Goal: Information Seeking & Learning: Learn about a topic

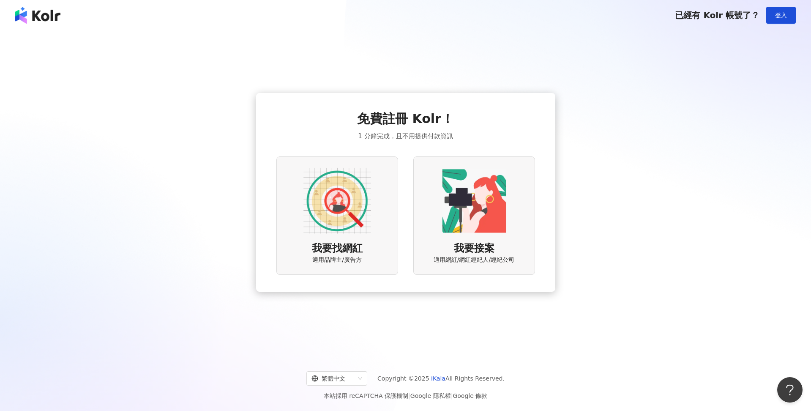
click at [366, 211] on img at bounding box center [337, 201] width 68 height 68
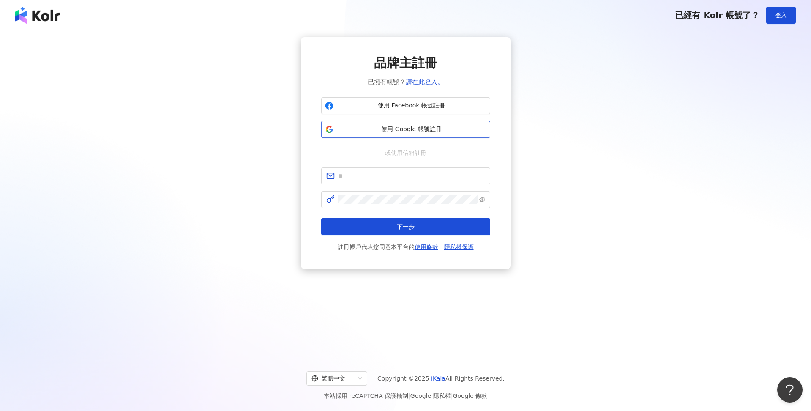
click at [403, 127] on span "使用 Google 帳號註冊" at bounding box center [412, 129] width 150 height 8
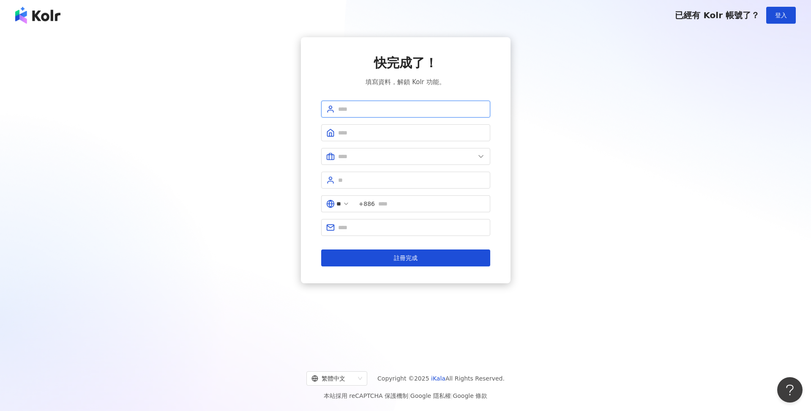
click at [346, 109] on input "text" at bounding box center [411, 108] width 147 height 9
click at [364, 104] on input "text" at bounding box center [411, 108] width 147 height 9
type input "***"
click at [366, 137] on input "text" at bounding box center [411, 132] width 147 height 9
type input "**********"
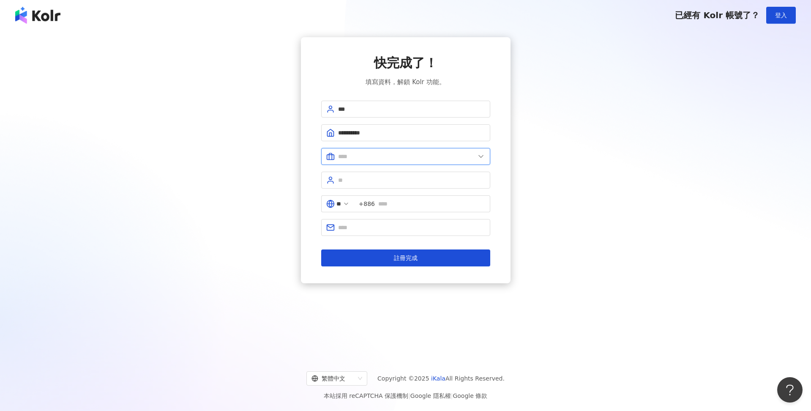
click at [401, 158] on input "text" at bounding box center [406, 156] width 137 height 9
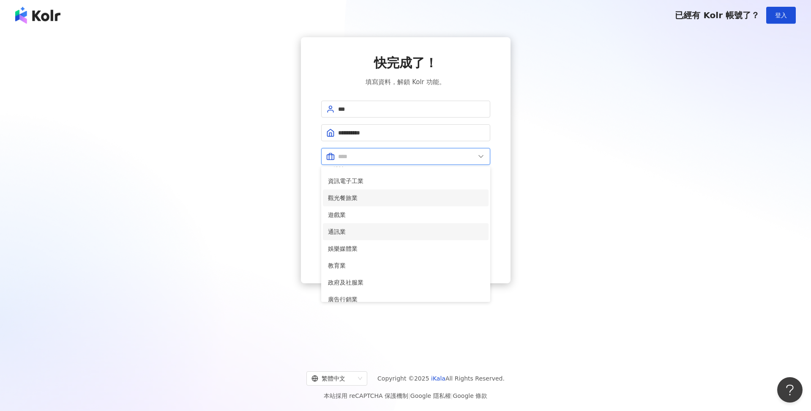
scroll to position [100, 0]
click at [366, 232] on span "通訊業" at bounding box center [405, 228] width 155 height 9
type input "***"
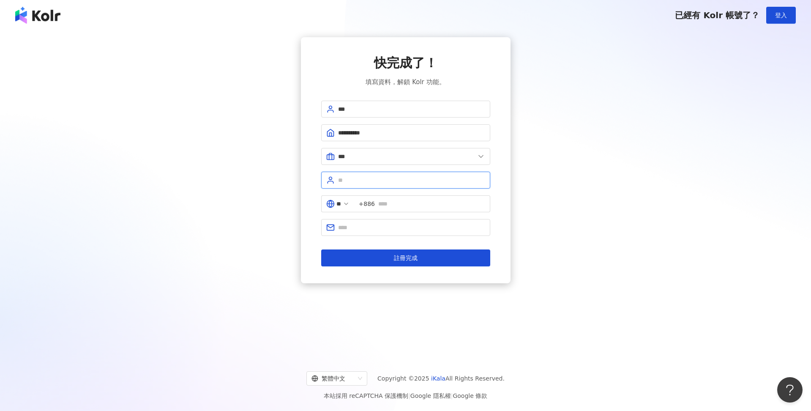
click at [376, 179] on input "text" at bounding box center [411, 179] width 147 height 9
type input "*"
type input "******"
click at [409, 207] on input "text" at bounding box center [431, 203] width 107 height 9
type input "**********"
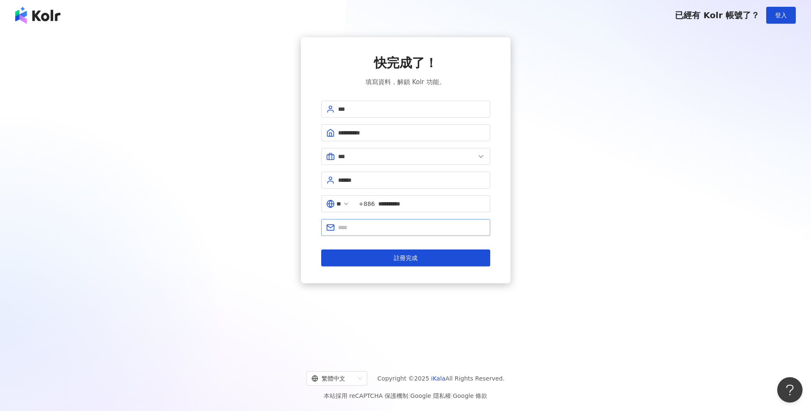
click at [395, 221] on span at bounding box center [405, 227] width 169 height 17
type input "**********"
click at [412, 260] on span "註冊完成" at bounding box center [406, 257] width 24 height 7
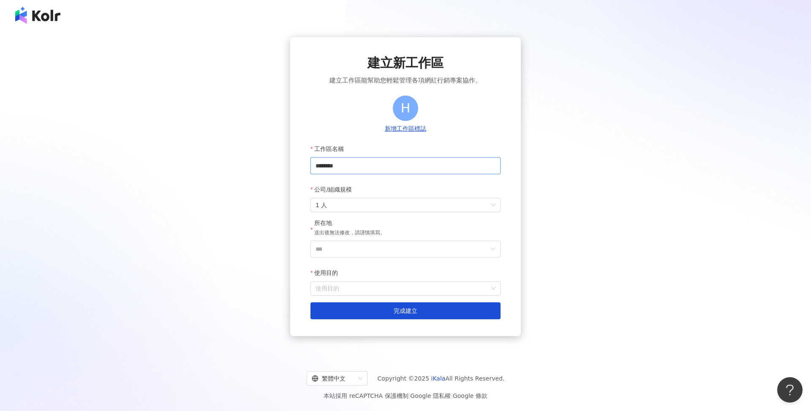
click at [374, 166] on input "********" at bounding box center [406, 165] width 190 height 17
click at [349, 204] on span "1 人" at bounding box center [406, 205] width 180 height 14
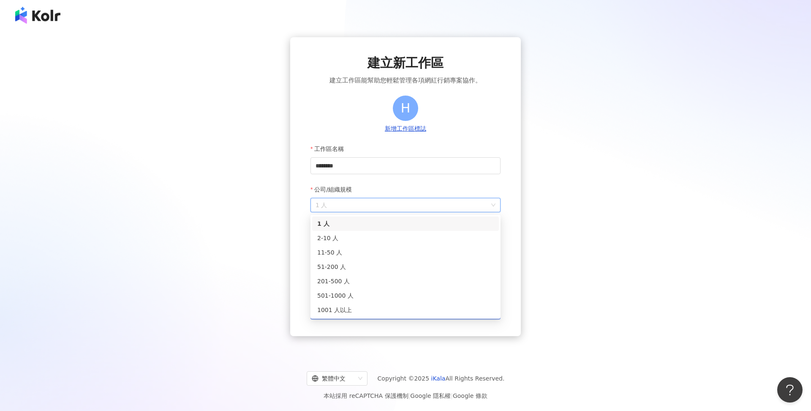
click at [281, 220] on div "建立新工作區 建立工作區能幫助您輕鬆管理各項網紅行銷專案協作。 H 新增工作區標誌 工作區名稱 ******** 公司/組織規模 1 人 所在地 送出後無法修…" at bounding box center [405, 192] width 791 height 310
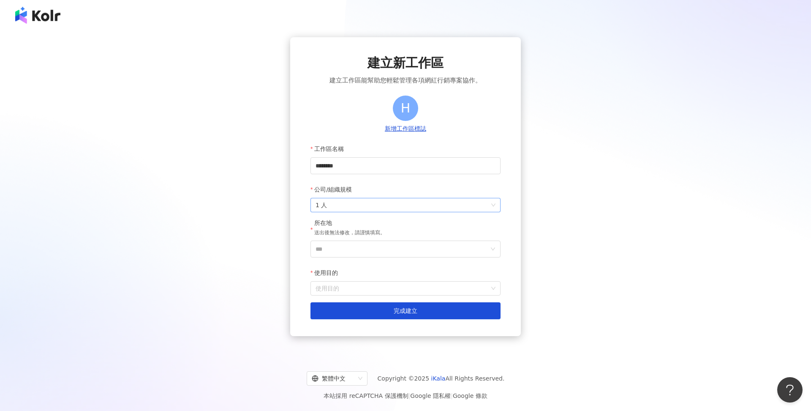
click at [374, 201] on span "1 人" at bounding box center [406, 205] width 180 height 14
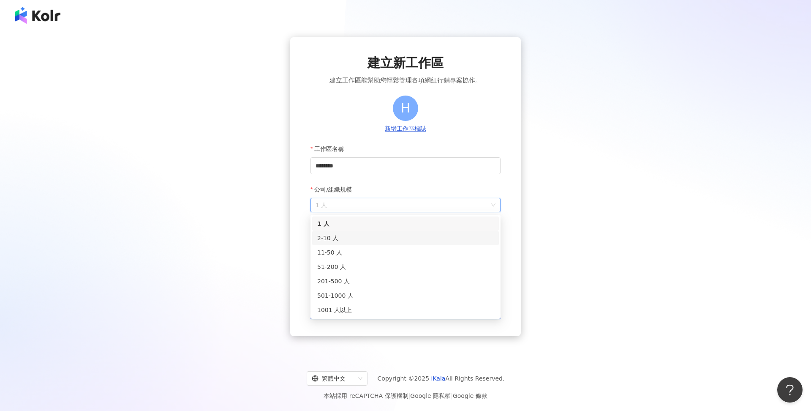
click at [372, 239] on div "2-10 人" at bounding box center [405, 237] width 177 height 9
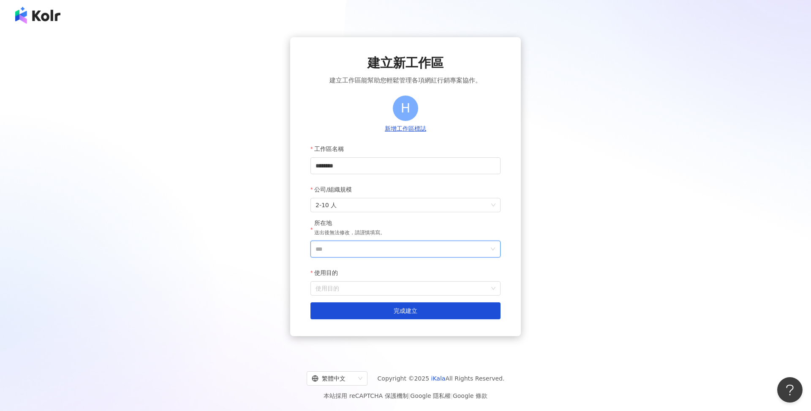
click at [363, 248] on input "***" at bounding box center [402, 249] width 173 height 16
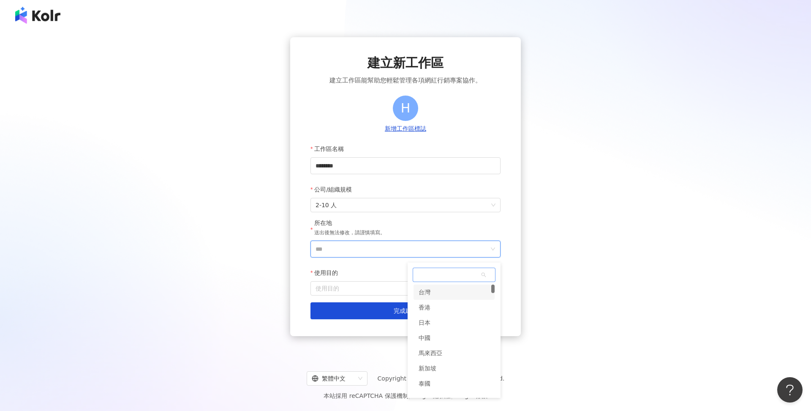
click at [433, 291] on div "台灣" at bounding box center [454, 291] width 81 height 15
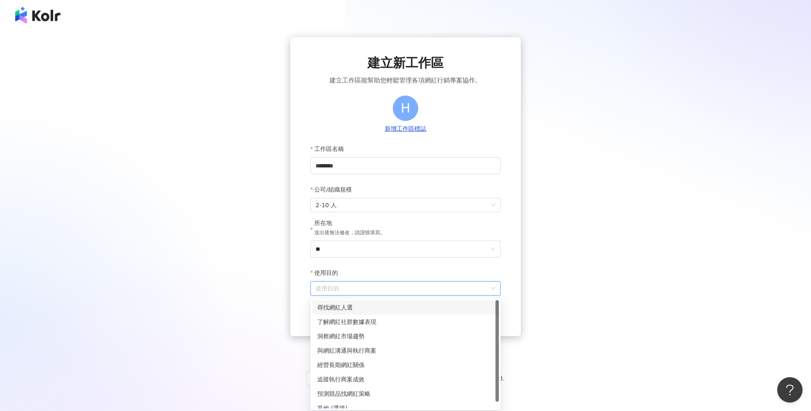
click at [369, 287] on input "使用目的" at bounding box center [406, 288] width 180 height 14
click at [362, 309] on div "尋找網紅人選" at bounding box center [405, 307] width 177 height 9
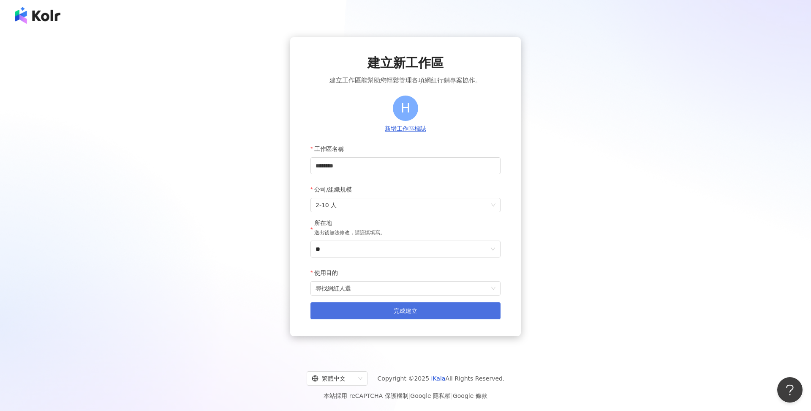
click at [376, 310] on button "完成建立" at bounding box center [406, 310] width 190 height 17
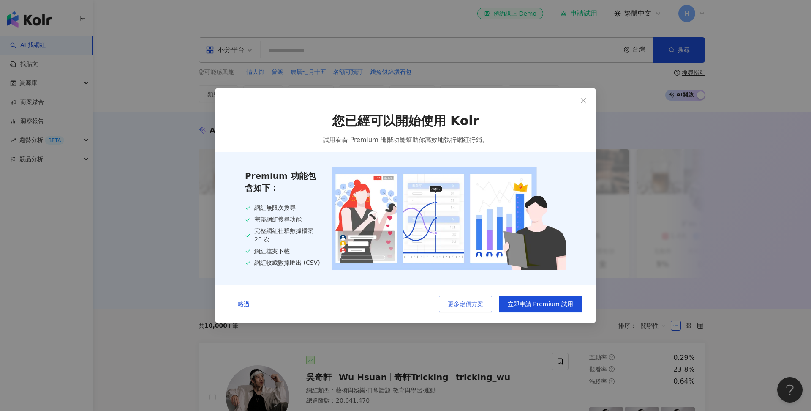
click at [470, 308] on button "更多定價方案" at bounding box center [465, 303] width 53 height 17
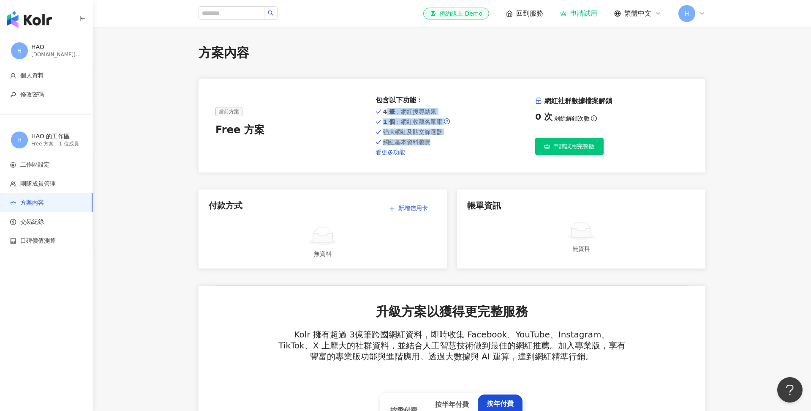
drag, startPoint x: 383, startPoint y: 111, endPoint x: 465, endPoint y: 144, distance: 88.2
click at [465, 144] on div "4 筆 ：網紅搜尋結果 1 個 ：網紅收藏名單庫 強大網紅及貼文篩選器 網紅基本資料瀏覽 看更多功能" at bounding box center [452, 130] width 153 height 49
click at [397, 152] on link "看更多功能" at bounding box center [452, 152] width 153 height 7
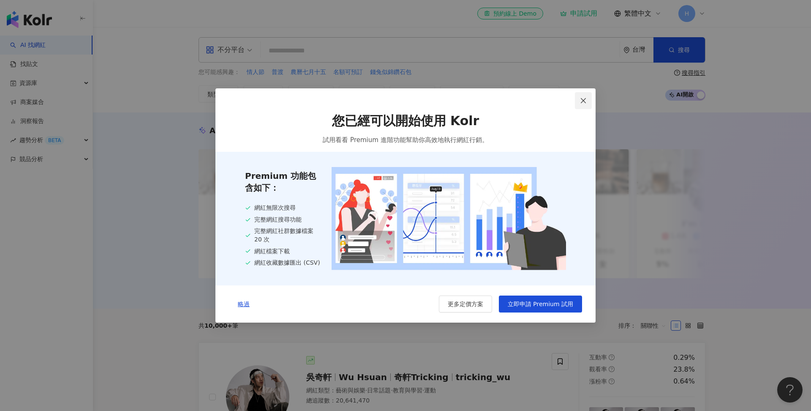
click at [581, 101] on icon "close" at bounding box center [583, 100] width 7 height 7
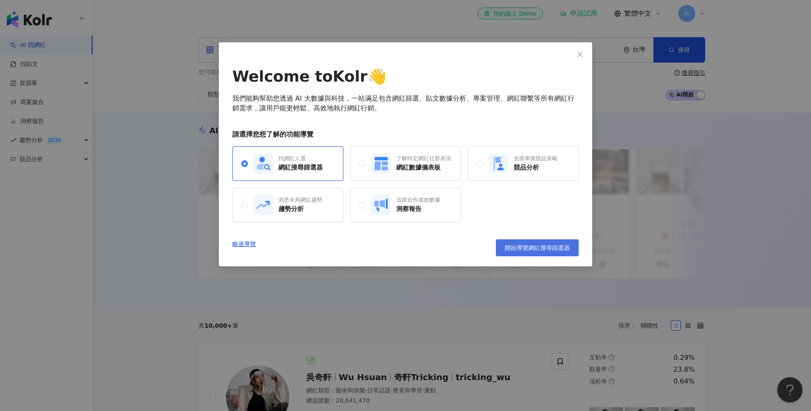
click at [516, 248] on span "開始導覽網紅搜尋篩選器" at bounding box center [537, 247] width 65 height 7
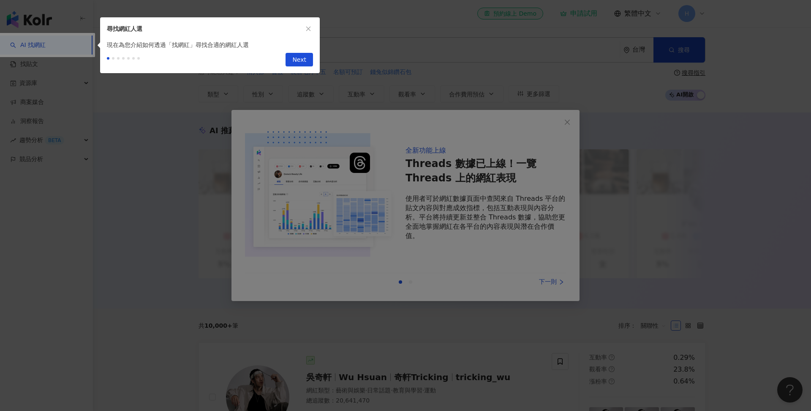
click at [451, 213] on div at bounding box center [405, 205] width 811 height 411
click at [306, 63] on button "Next" at bounding box center [299, 60] width 27 height 14
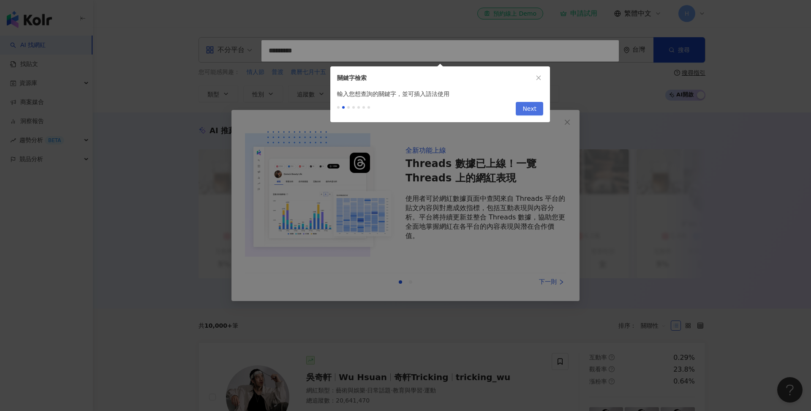
type input "*********"
click at [521, 110] on button "Next" at bounding box center [529, 109] width 27 height 14
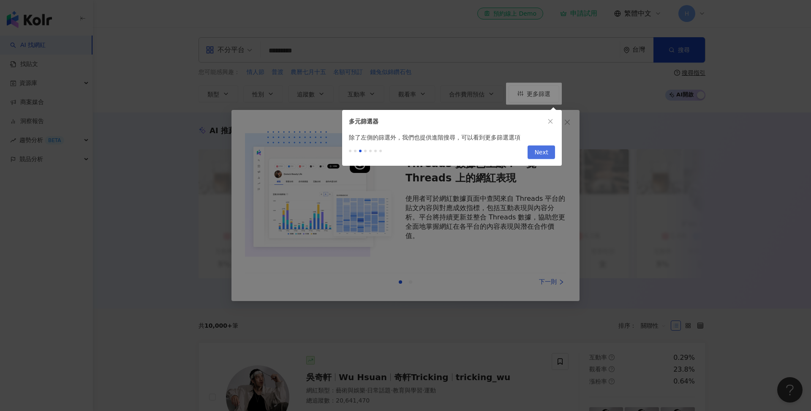
click at [537, 152] on span "Next" at bounding box center [541, 153] width 14 height 14
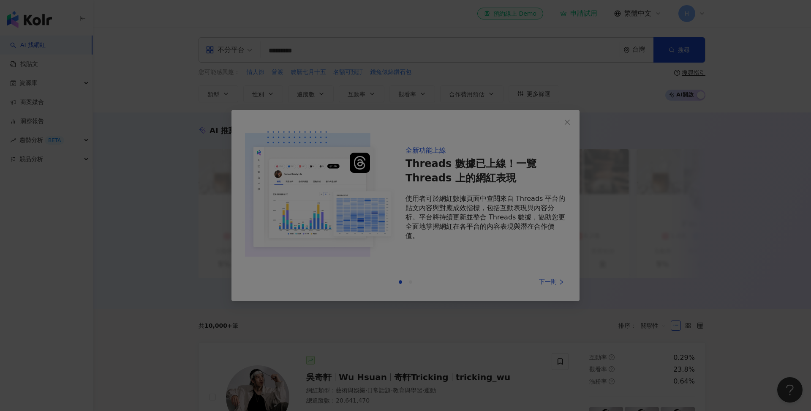
click at [552, 168] on div at bounding box center [405, 205] width 811 height 411
click at [568, 125] on div at bounding box center [405, 205] width 811 height 411
click at [368, 164] on div at bounding box center [405, 205] width 811 height 411
click at [336, 44] on div at bounding box center [405, 205] width 811 height 411
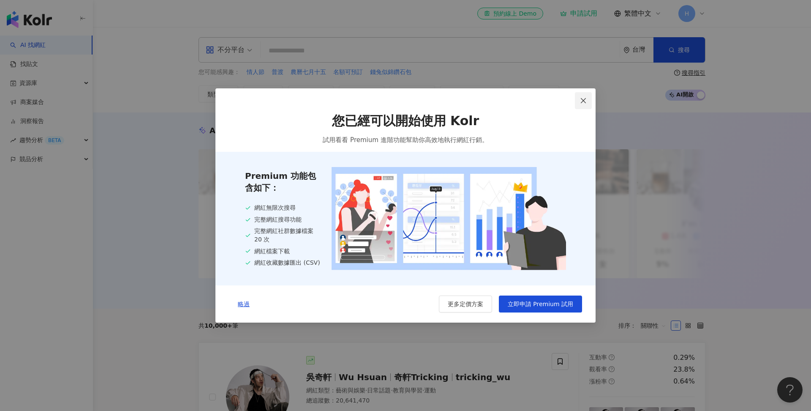
click at [581, 98] on icon "close" at bounding box center [583, 100] width 7 height 7
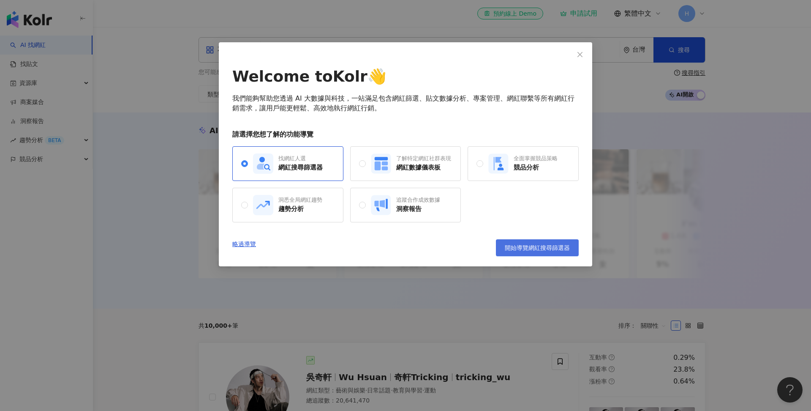
click at [542, 253] on button "開始導覽網紅搜尋篩選器" at bounding box center [537, 247] width 83 height 17
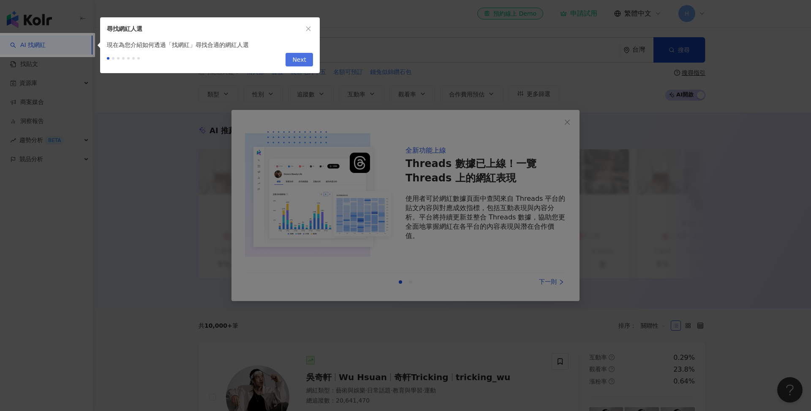
click at [301, 58] on span "Next" at bounding box center [299, 60] width 14 height 14
type input "*********"
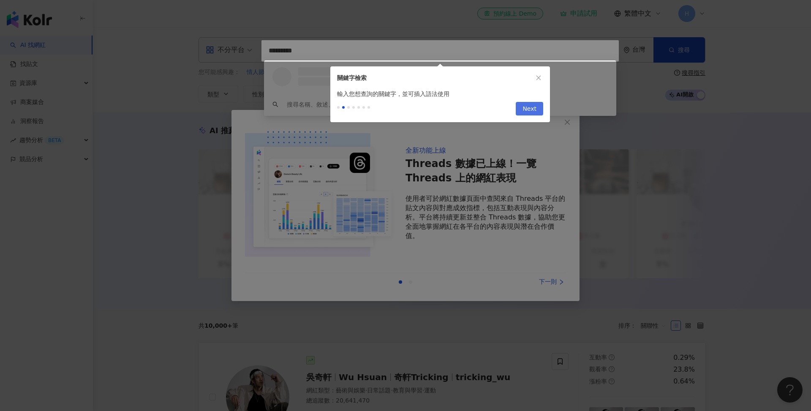
click at [533, 110] on span "Next" at bounding box center [530, 109] width 14 height 14
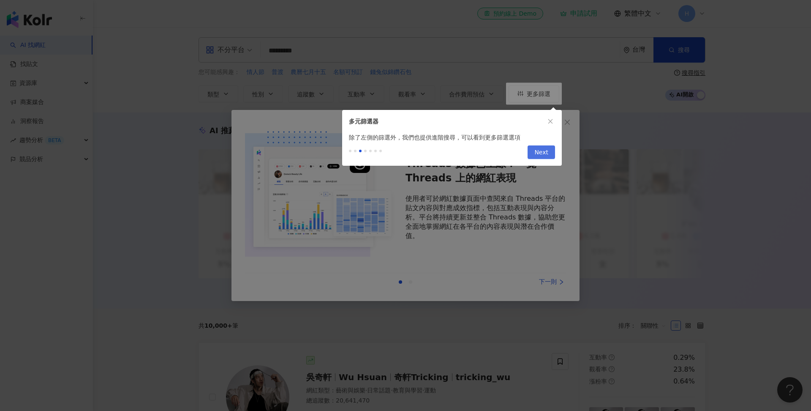
click at [538, 146] on span "Next" at bounding box center [541, 153] width 14 height 14
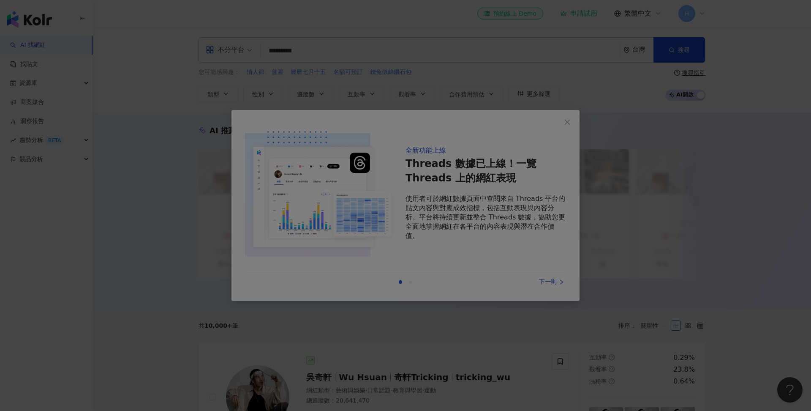
click at [570, 122] on div at bounding box center [405, 205] width 811 height 411
click at [559, 285] on div at bounding box center [405, 205] width 811 height 411
click at [391, 310] on div at bounding box center [405, 205] width 811 height 411
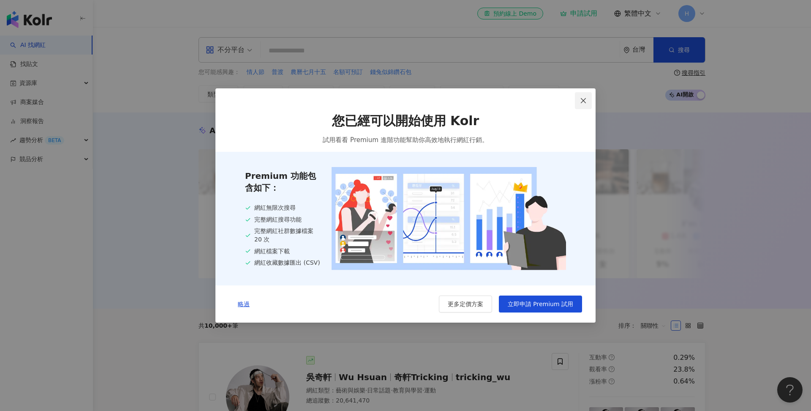
click at [582, 101] on icon "close" at bounding box center [583, 100] width 5 height 5
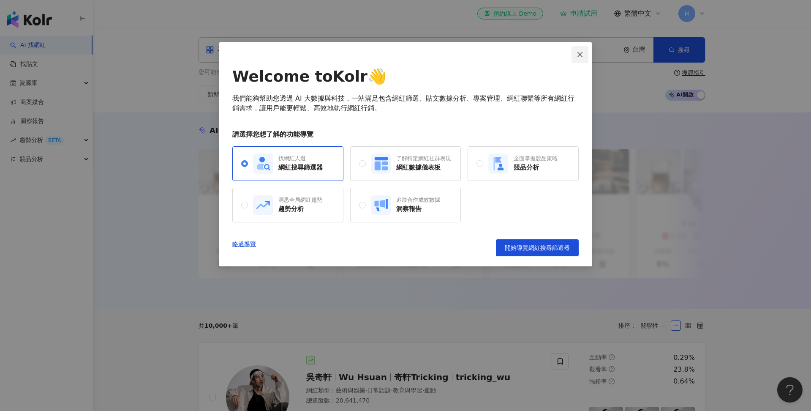
click at [581, 56] on icon "close" at bounding box center [580, 54] width 7 height 7
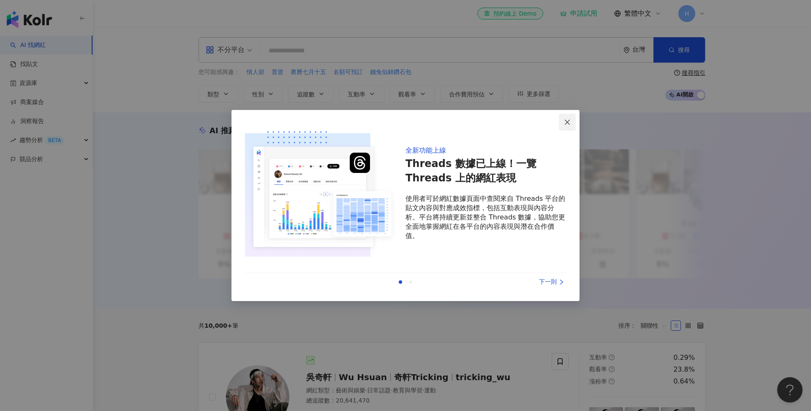
click at [569, 125] on icon "close" at bounding box center [567, 122] width 7 height 7
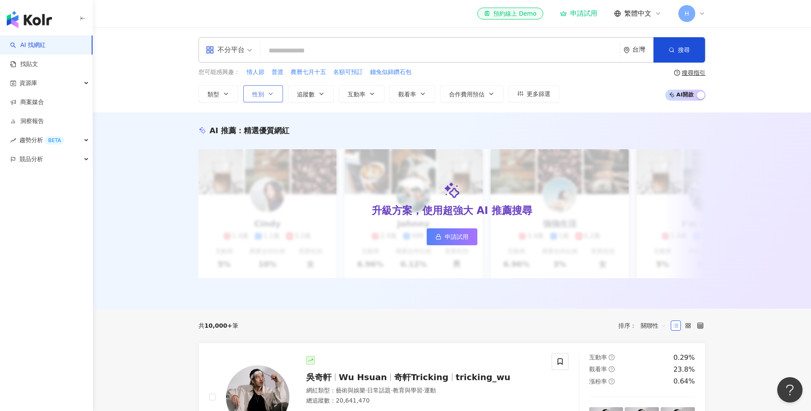
click at [272, 95] on icon "button" at bounding box center [270, 93] width 7 height 7
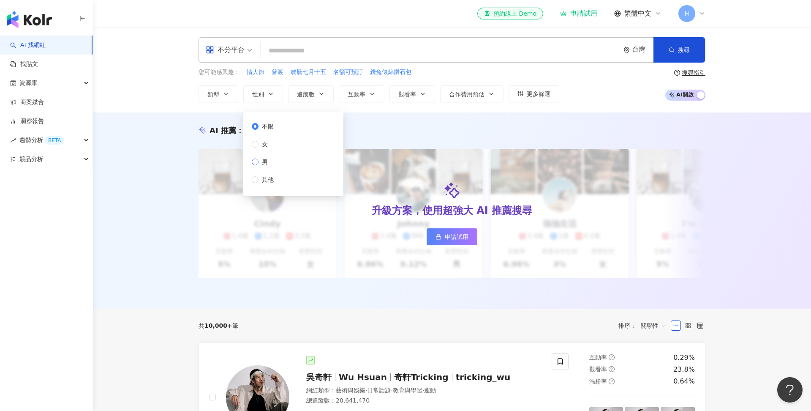
click at [265, 160] on span "男" at bounding box center [265, 161] width 13 height 9
click at [185, 156] on div "AI 推薦 ： 精選優質網紅 升級方案，使用超強大 AI 推薦搜尋 申請試用 Cindy 1.4萬 1.1萬 3.2萬 互動率 5% 商業合作比例 10% 受…" at bounding box center [452, 212] width 541 height 174
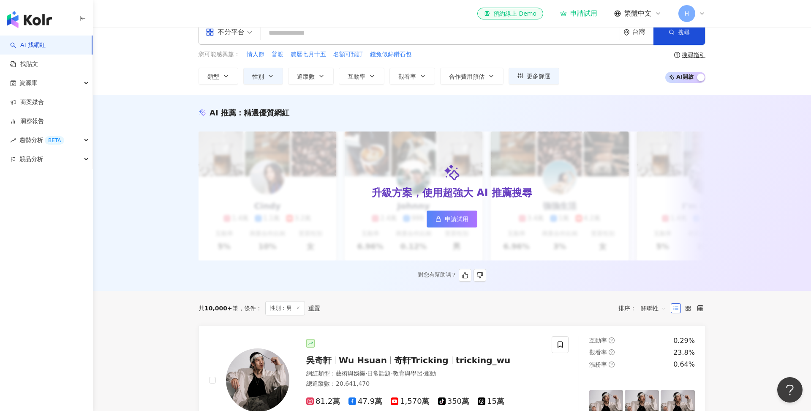
scroll to position [18, 0]
click at [230, 74] on button "類型" at bounding box center [219, 75] width 40 height 17
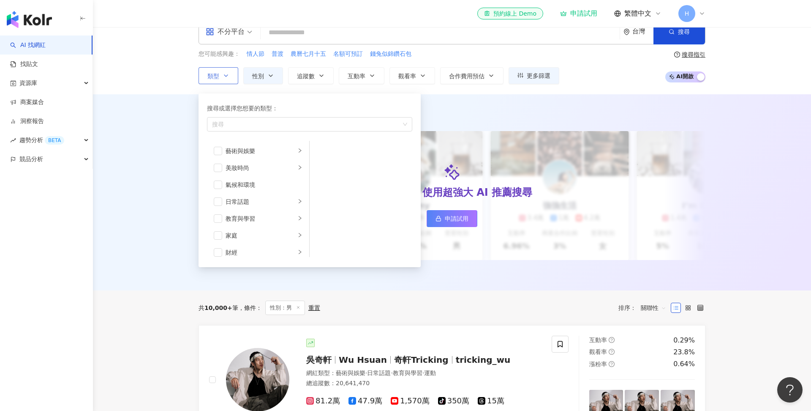
click at [230, 74] on button "類型 搜尋或選擇您想要的類型： 搜尋 藝術與娛樂 美妝時尚 氣候和環境 日常話題 教育與學習 家庭 財經 美食 命理占卜 遊戲 法政社會 生活風格 影視娛樂 …" at bounding box center [219, 75] width 40 height 17
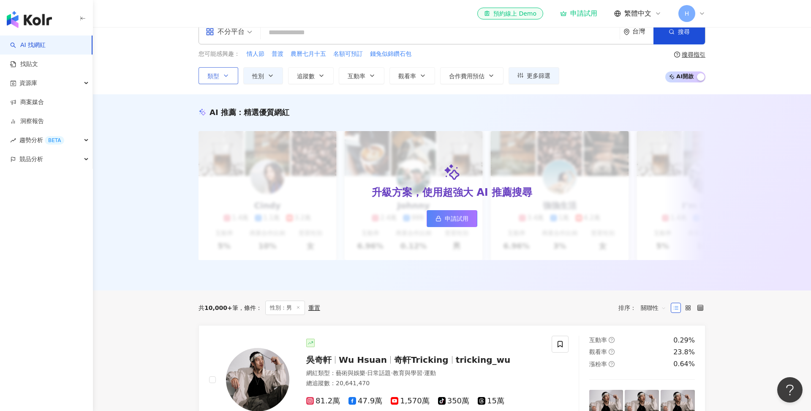
scroll to position [0, 0]
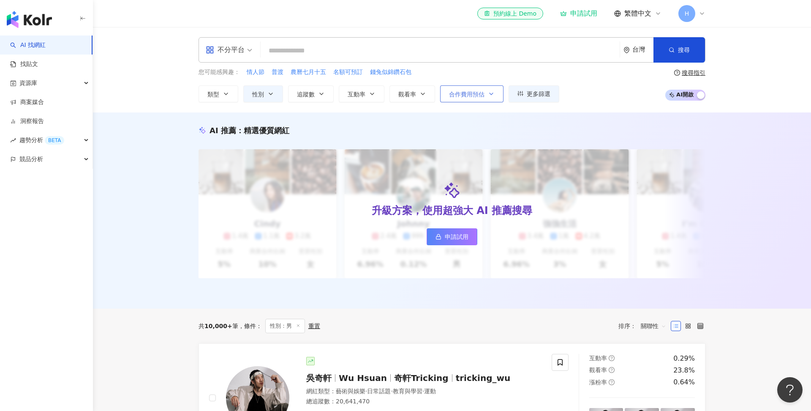
click at [493, 94] on icon "button" at bounding box center [491, 93] width 7 height 7
click at [547, 80] on div "您可能感興趣： 情人節 普渡 農曆七月十五 名額可預訂 錢兔似錦鑽石包 類型 性別 追蹤數 互動率 觀看率 合作費用預估 更多篩選 不限 女 男 其他 選擇合…" at bounding box center [379, 85] width 361 height 35
click at [538, 93] on span "更多篩選" at bounding box center [539, 93] width 24 height 7
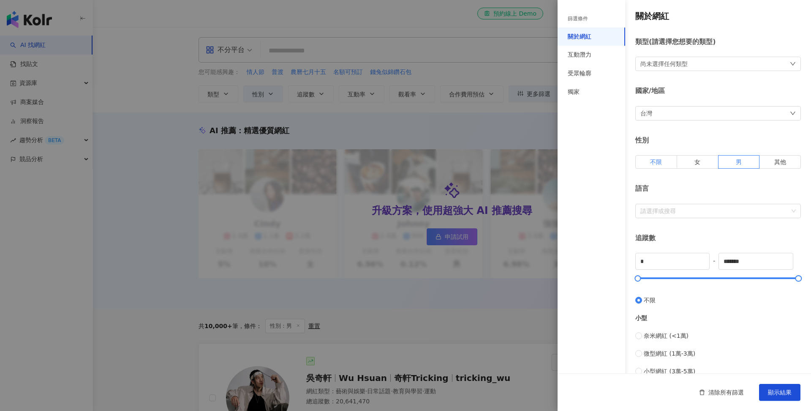
click at [660, 164] on span "不限" at bounding box center [656, 161] width 12 height 7
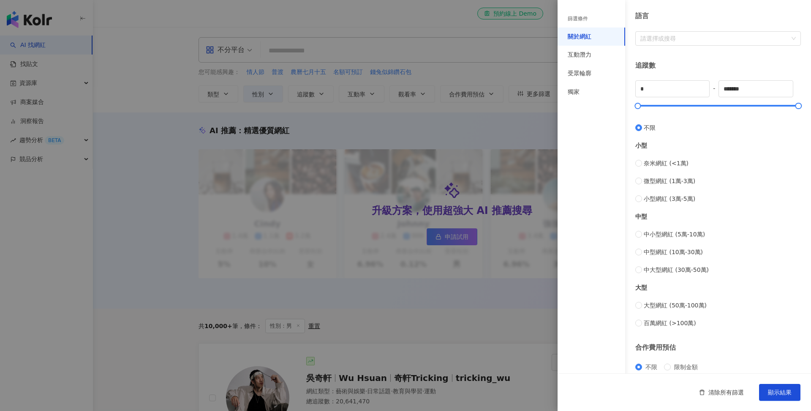
scroll to position [227, 0]
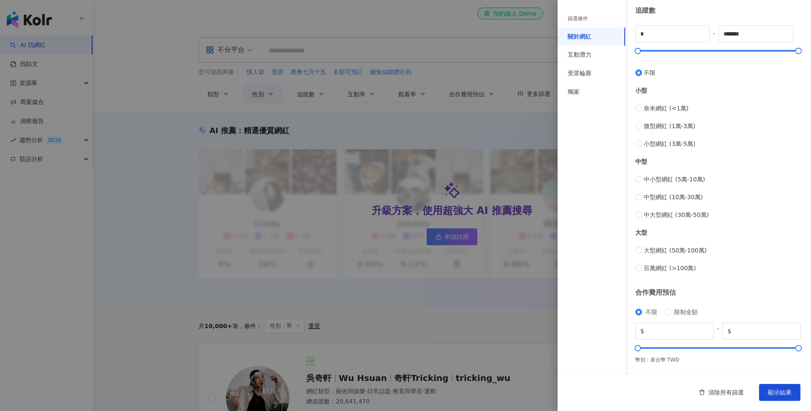
click at [470, 119] on div at bounding box center [405, 205] width 811 height 411
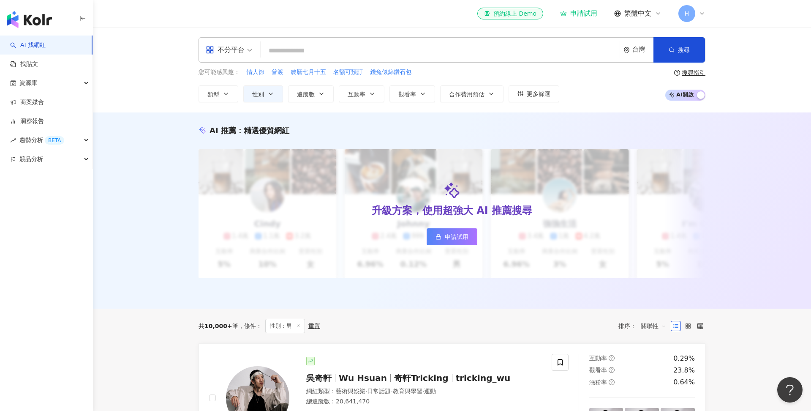
click at [325, 57] on input "search" at bounding box center [440, 51] width 352 height 16
click at [245, 52] on span "不分平台" at bounding box center [229, 50] width 46 height 14
click at [171, 84] on div "不分平台 台灣 搜尋 您可能感興趣： 情人節 普渡 農曆七月十五 名額可預訂 錢兔似錦鑽石包 類型 性別 追蹤數 互動率 觀看率 合作費用預估 更多篩選 篩選…" at bounding box center [452, 69] width 718 height 85
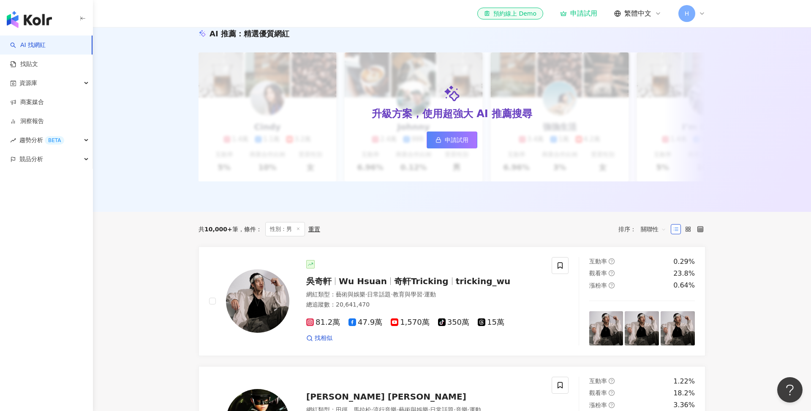
scroll to position [98, 0]
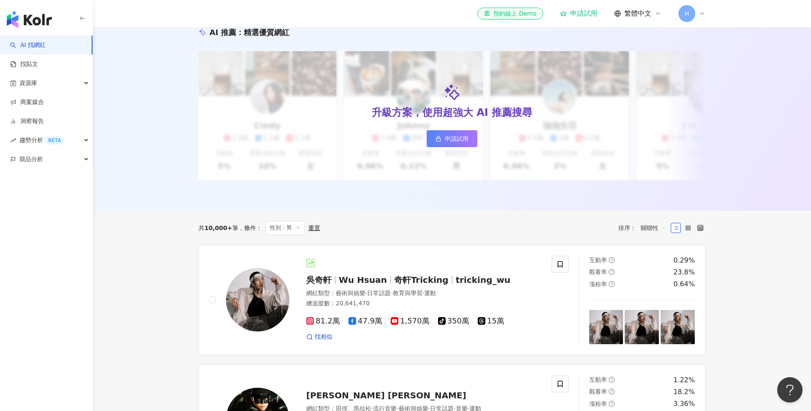
click at [297, 228] on line at bounding box center [298, 227] width 2 height 2
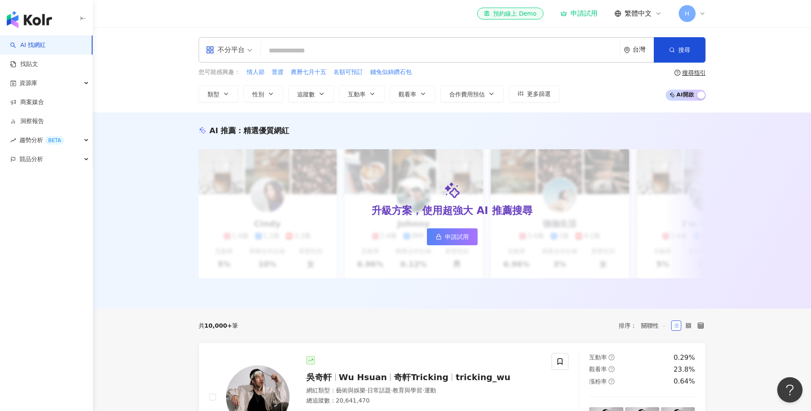
click at [403, 54] on input "search" at bounding box center [440, 51] width 352 height 16
type input "*"
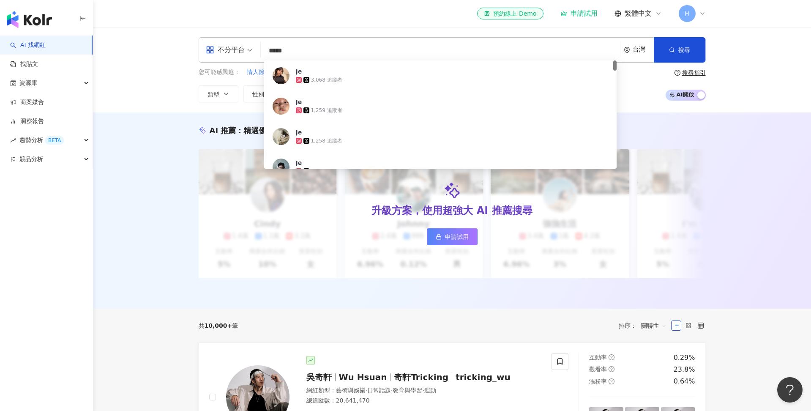
type input "******"
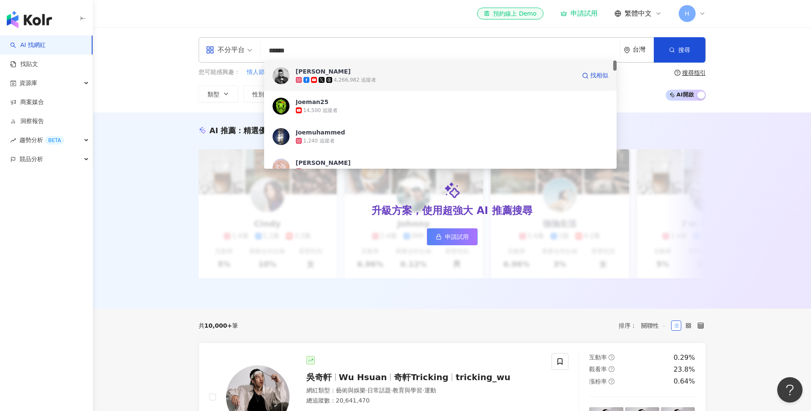
click at [332, 71] on span "[PERSON_NAME]" at bounding box center [436, 71] width 280 height 8
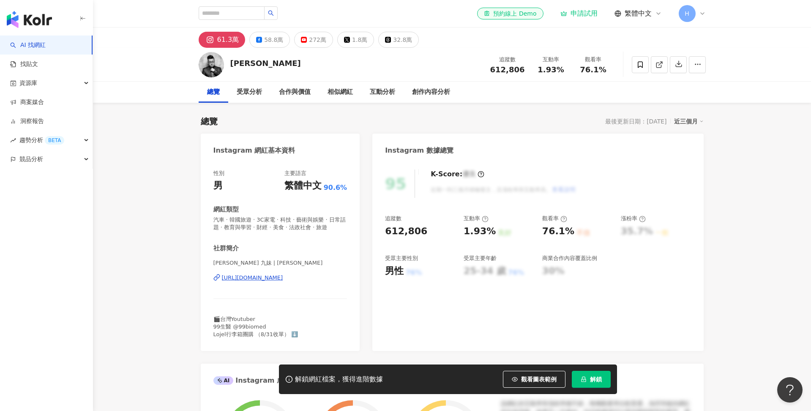
scroll to position [46, 0]
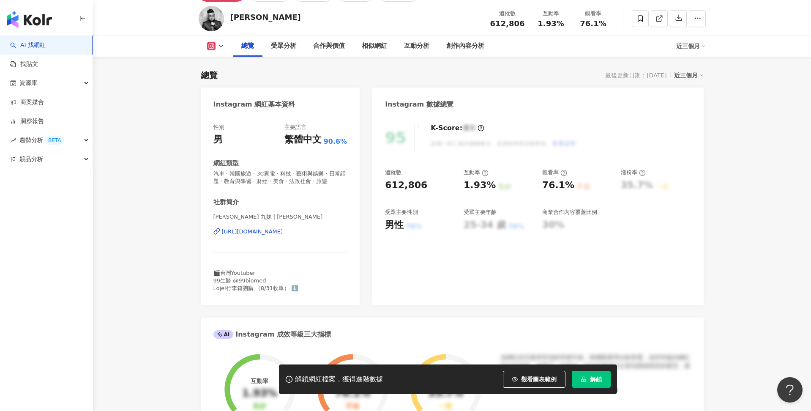
click at [462, 80] on div "總覽 最後更新日期：[DATE] 近三個月" at bounding box center [452, 75] width 503 height 12
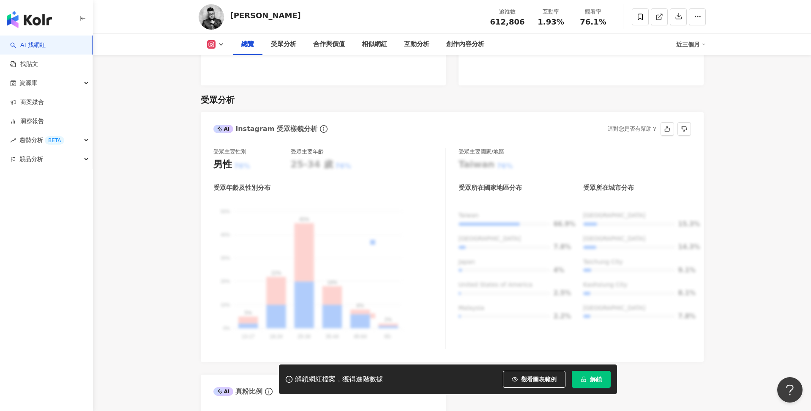
scroll to position [932, 0]
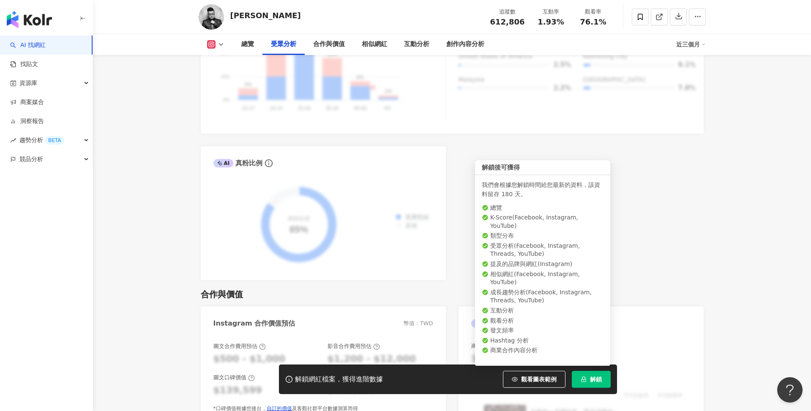
click at [589, 376] on button "解鎖" at bounding box center [591, 379] width 39 height 17
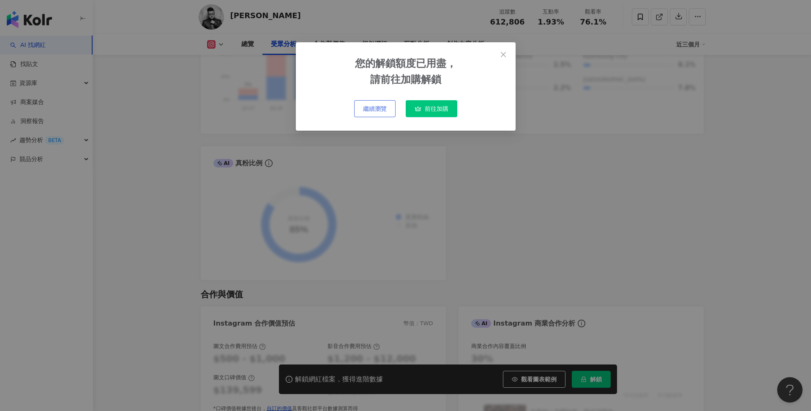
click at [376, 110] on span "繼續瀏覽" at bounding box center [375, 108] width 24 height 7
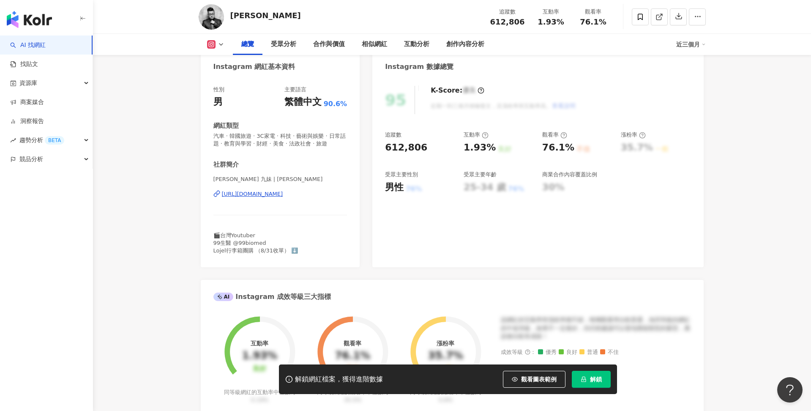
scroll to position [0, 0]
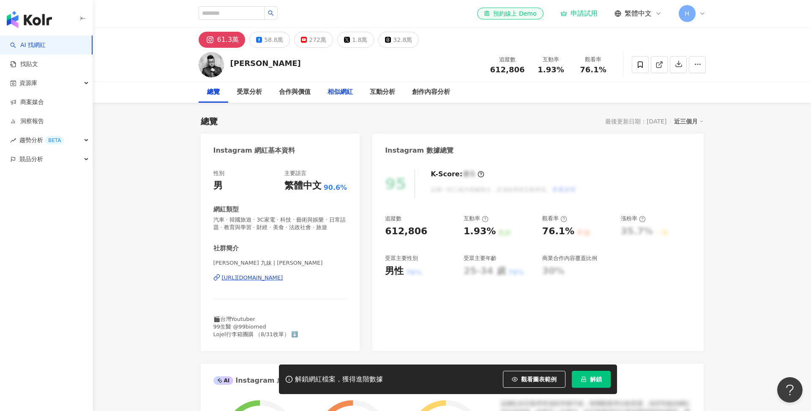
click at [338, 89] on div "相似網紅" at bounding box center [339, 92] width 25 height 10
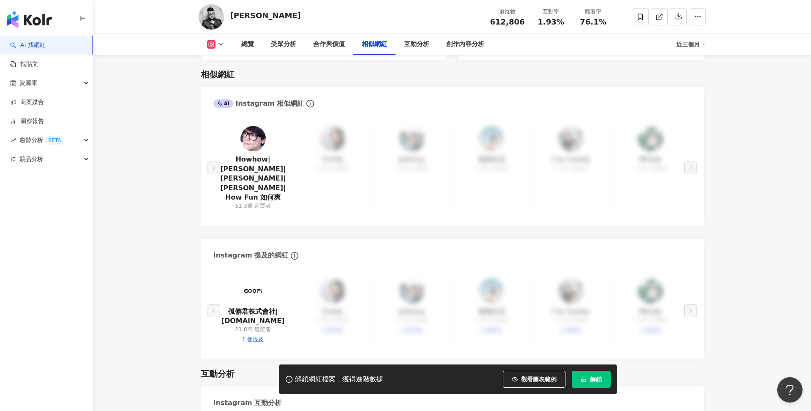
click at [251, 140] on img at bounding box center [252, 138] width 25 height 25
